Goal: Task Accomplishment & Management: Manage account settings

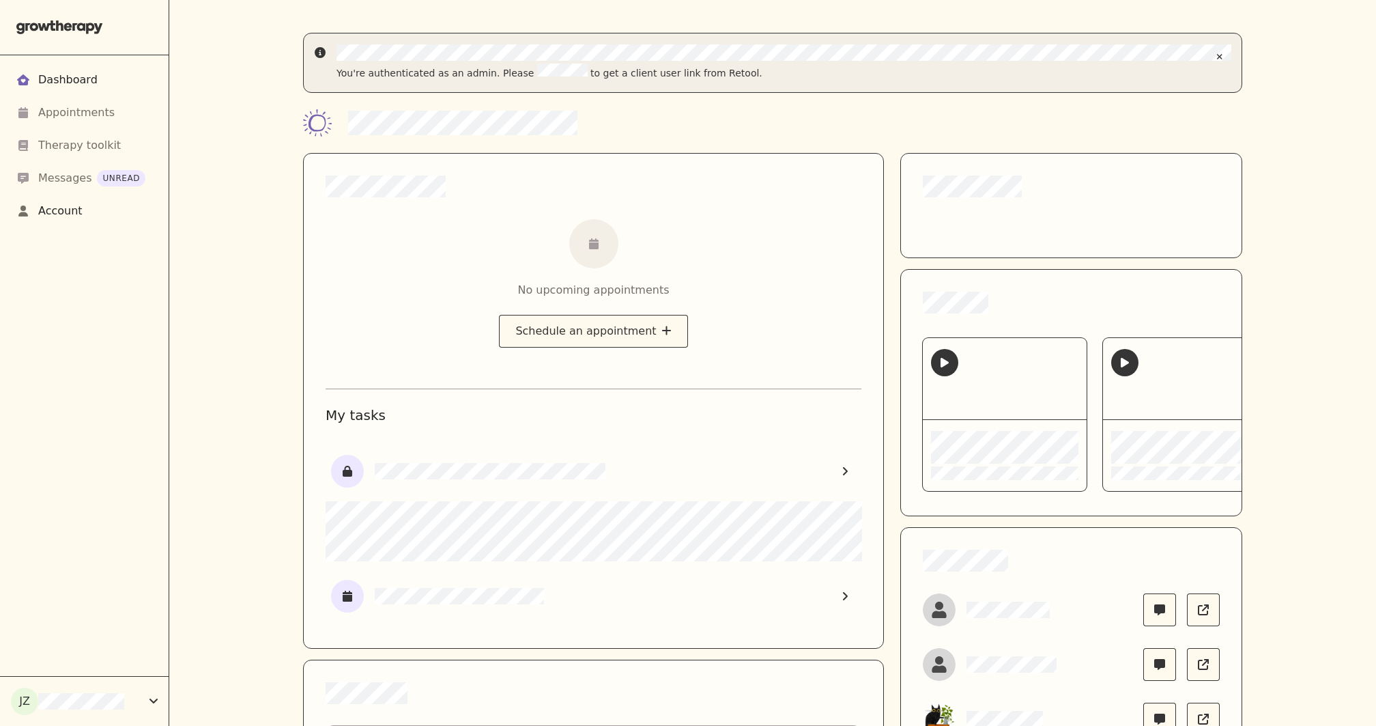
click at [61, 210] on div "Account" at bounding box center [60, 211] width 44 height 16
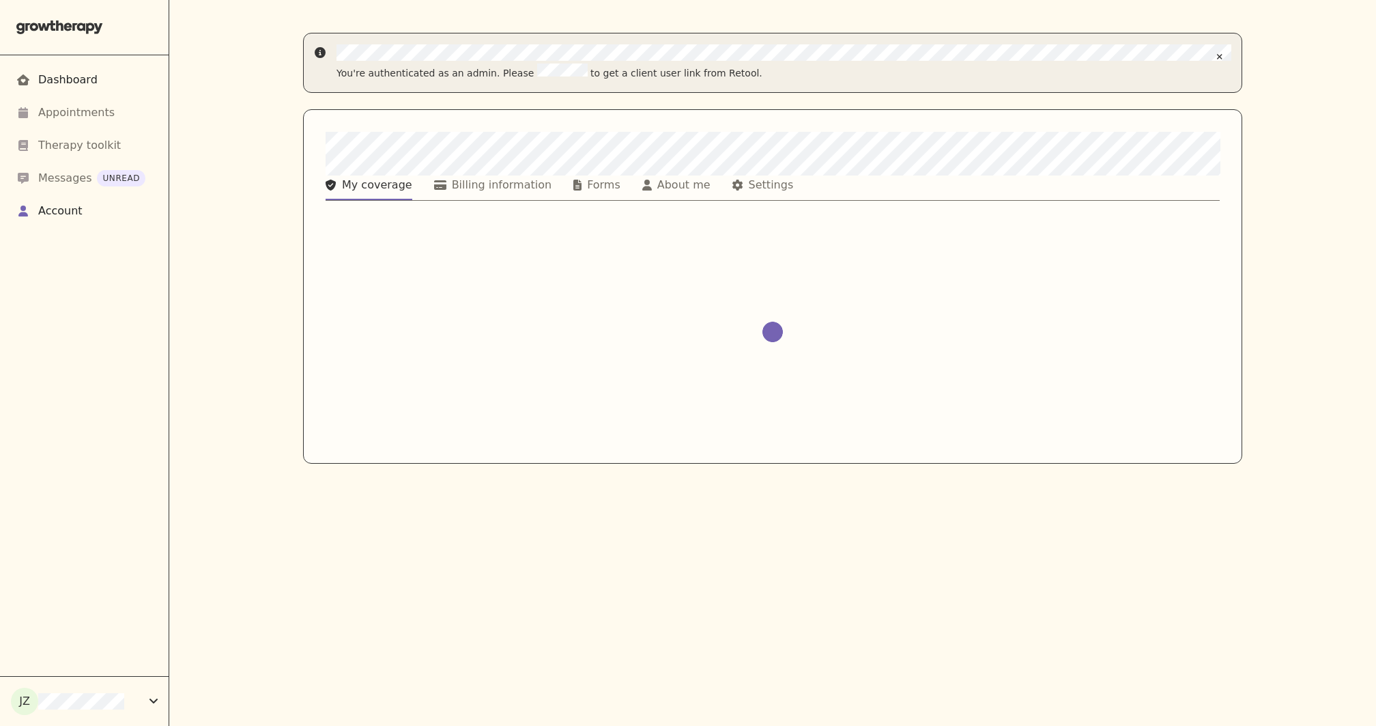
click at [44, 81] on div "Dashboard" at bounding box center [67, 80] width 59 height 16
